Goal: Task Accomplishment & Management: Manage account settings

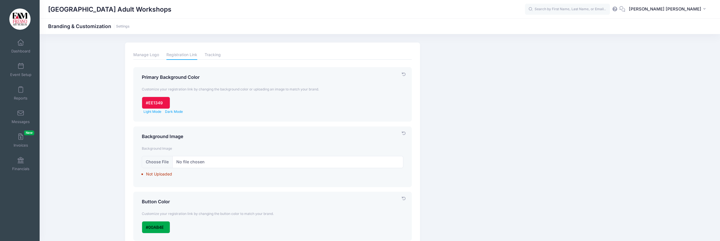
click at [626, 9] on icon at bounding box center [622, 9] width 6 height 4
click at [118, 25] on link "Settings" at bounding box center [123, 26] width 14 height 4
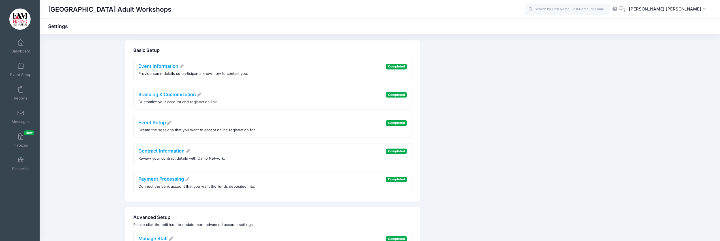
scroll to position [3, 0]
click at [686, 10] on span "[PERSON_NAME] [PERSON_NAME]" at bounding box center [665, 9] width 72 height 6
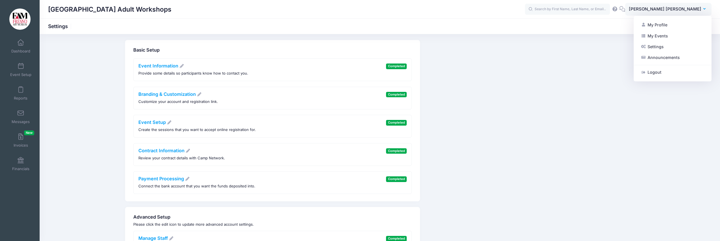
click at [618, 8] on icon at bounding box center [615, 9] width 6 height 4
